Goal: Task Accomplishment & Management: Use online tool/utility

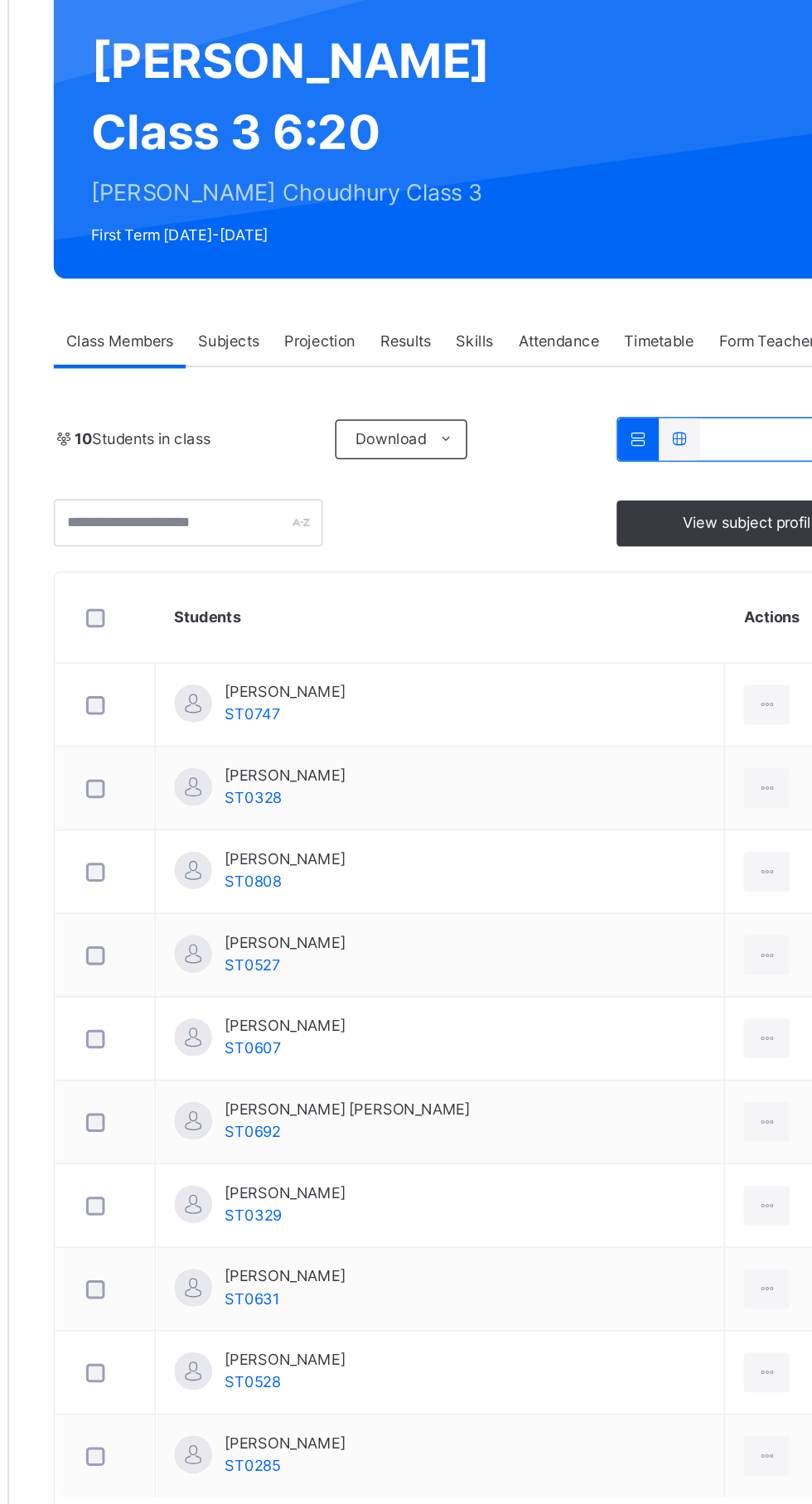
click at [543, 383] on span "Attendance" at bounding box center [564, 375] width 54 height 15
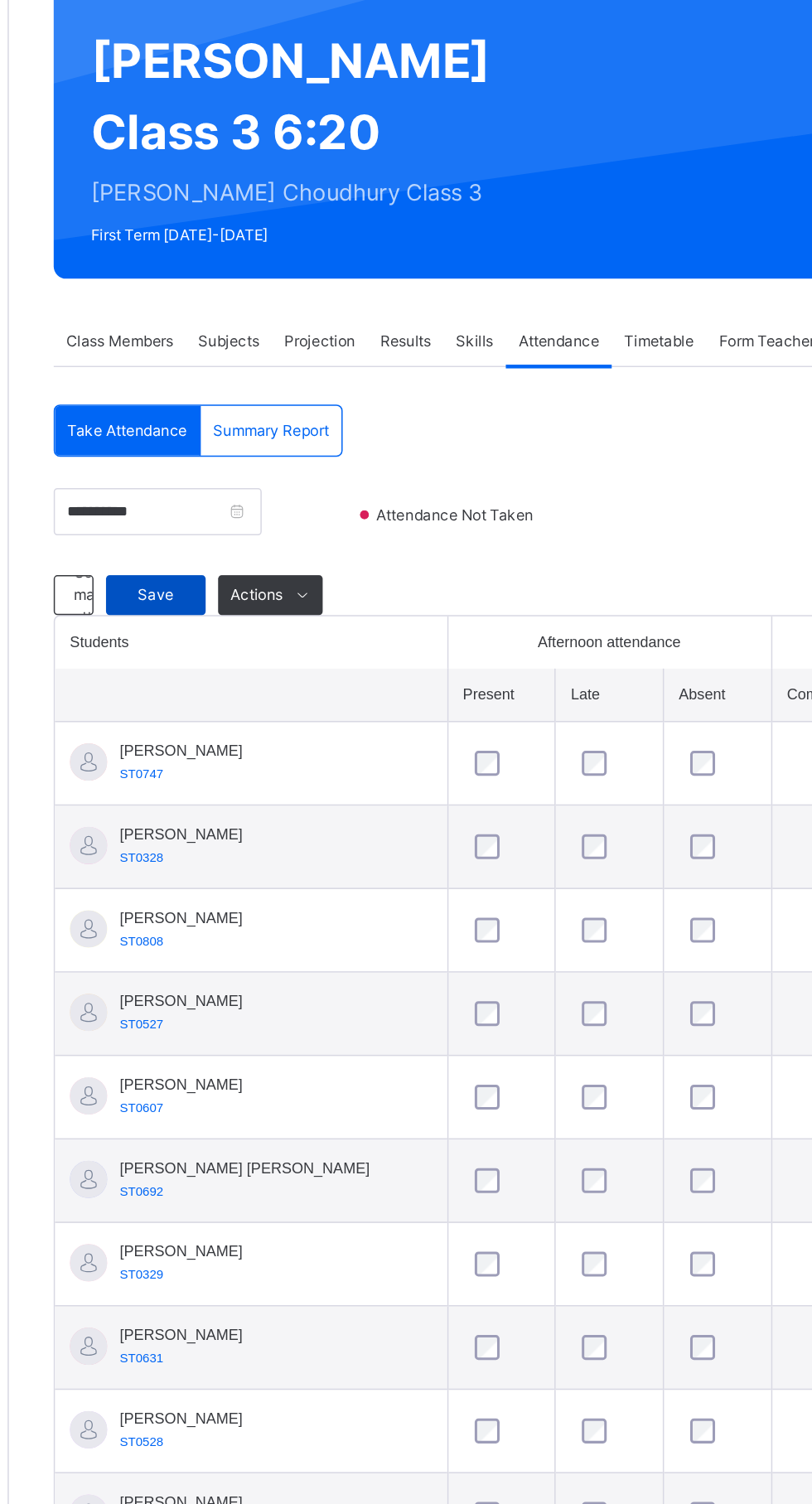
click at [295, 552] on span "Save" at bounding box center [297, 544] width 42 height 15
